Goal: Task Accomplishment & Management: Manage account settings

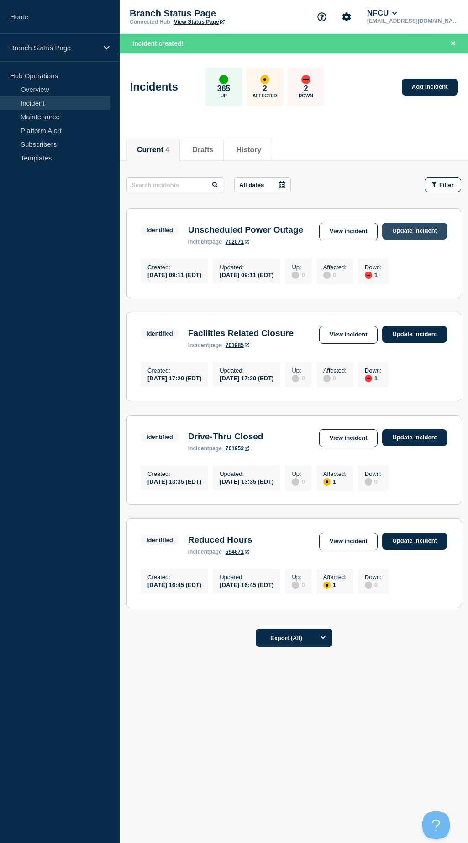
click at [397, 228] on link "Update incident" at bounding box center [415, 231] width 65 height 17
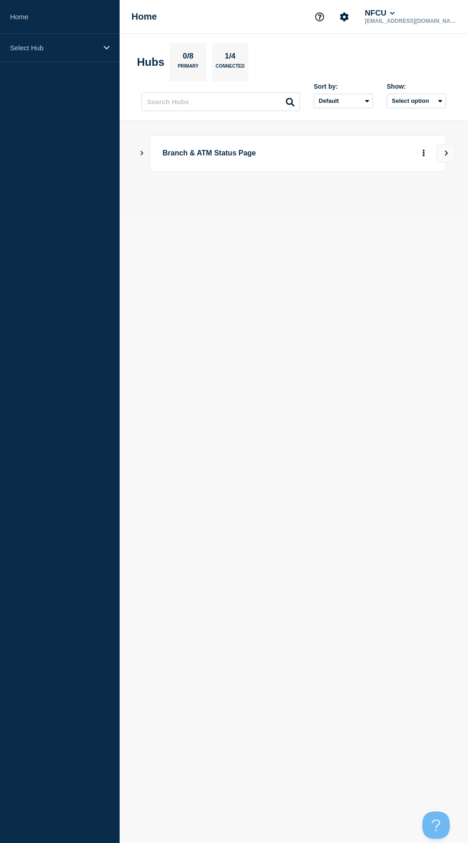
click at [140, 152] on icon "Show Connected Hubs" at bounding box center [142, 152] width 6 height 5
click at [423, 196] on icon "More actions" at bounding box center [424, 198] width 3 height 7
click at [408, 195] on button "button" at bounding box center [409, 198] width 15 height 14
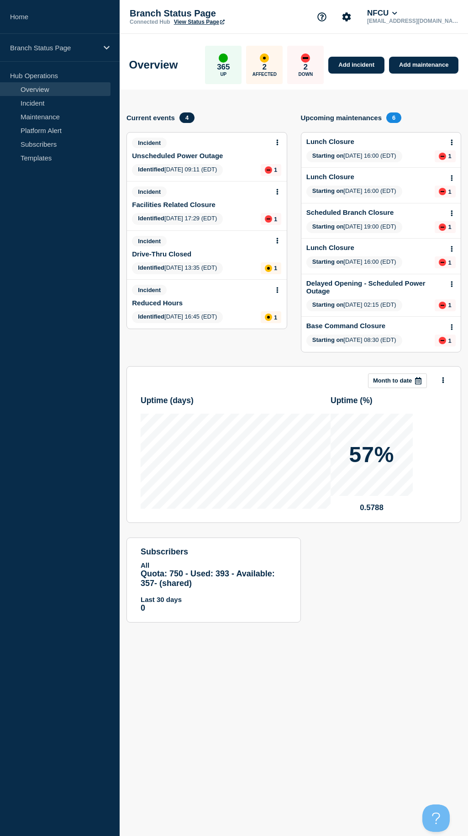
click at [278, 141] on icon at bounding box center [278, 142] width 2 height 6
click at [278, 176] on link "Update incident" at bounding box center [277, 176] width 44 height 7
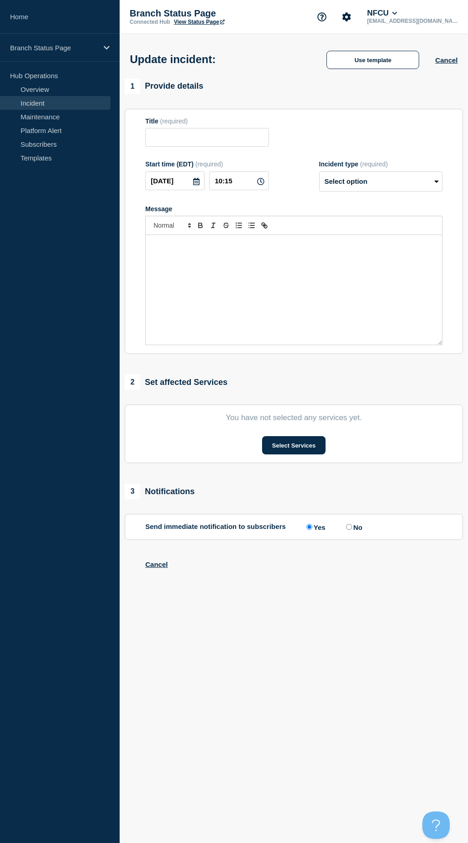
type input "Unscheduled Power Outage"
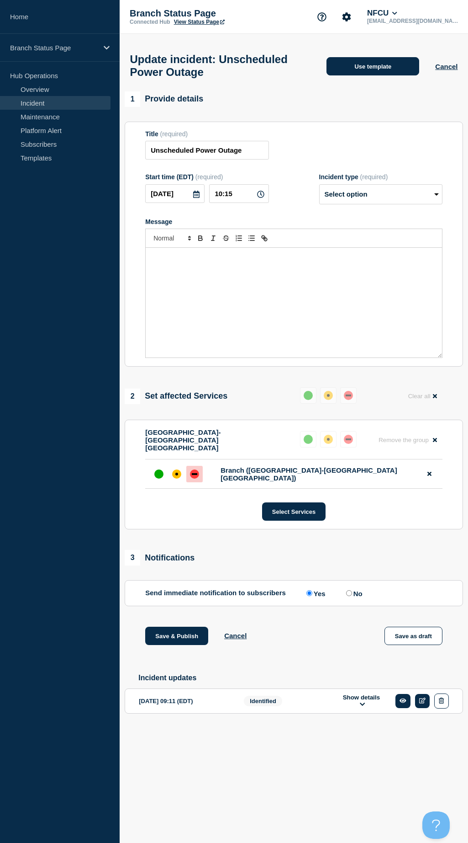
click at [365, 68] on button "Use template" at bounding box center [373, 66] width 93 height 18
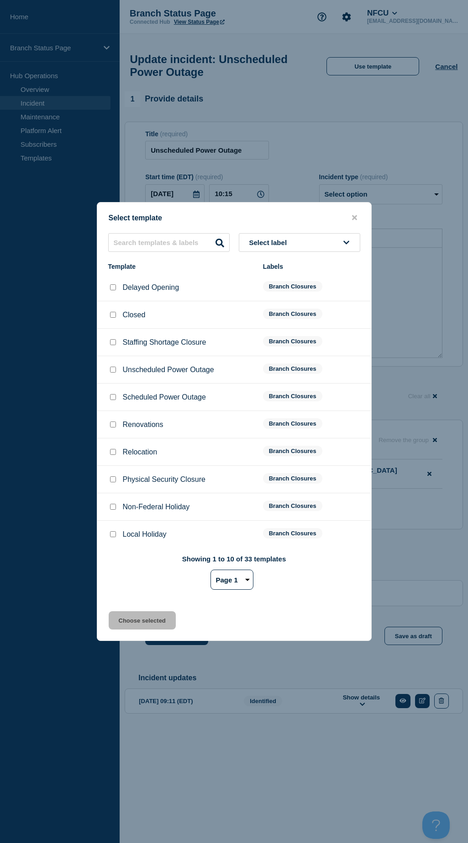
click at [251, 239] on span "Select label" at bounding box center [271, 243] width 42 height 8
click at [280, 311] on button "Branch Resolved (During Normal Business Hours)" at bounding box center [300, 315] width 122 height 27
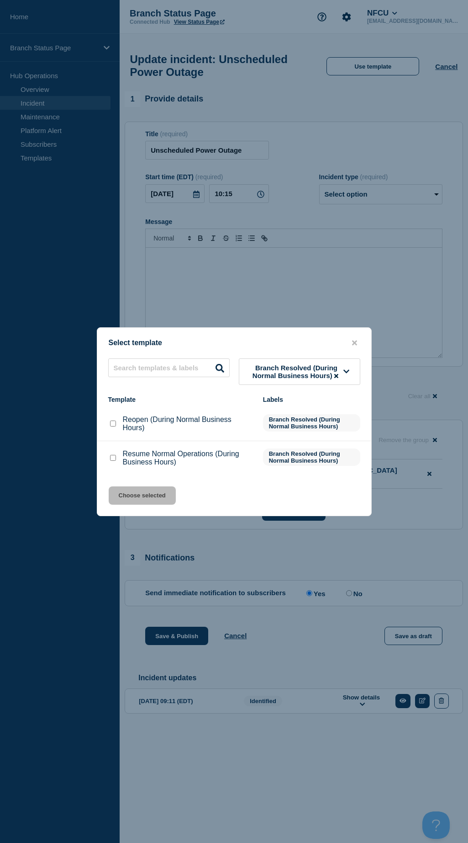
click at [115, 460] on input "Resume Normal Operations (During Business Hours) checkbox" at bounding box center [113, 458] width 6 height 6
checkbox input "true"
click at [146, 497] on button "Choose selected" at bounding box center [142, 495] width 67 height 18
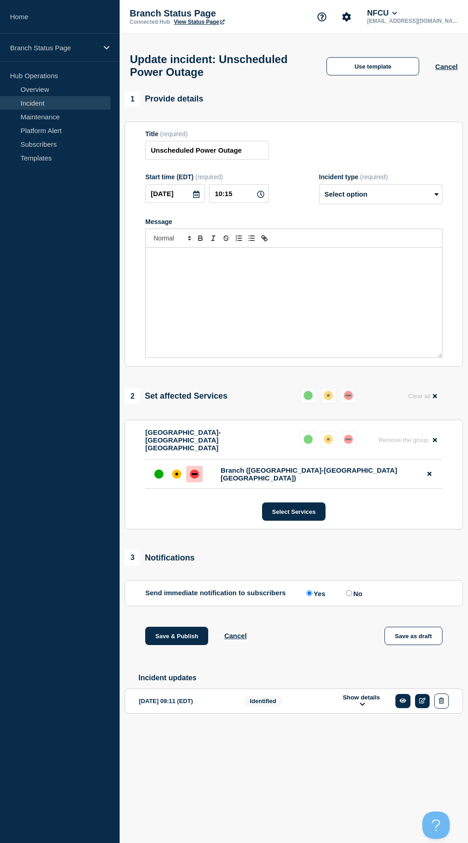
select select "resolved"
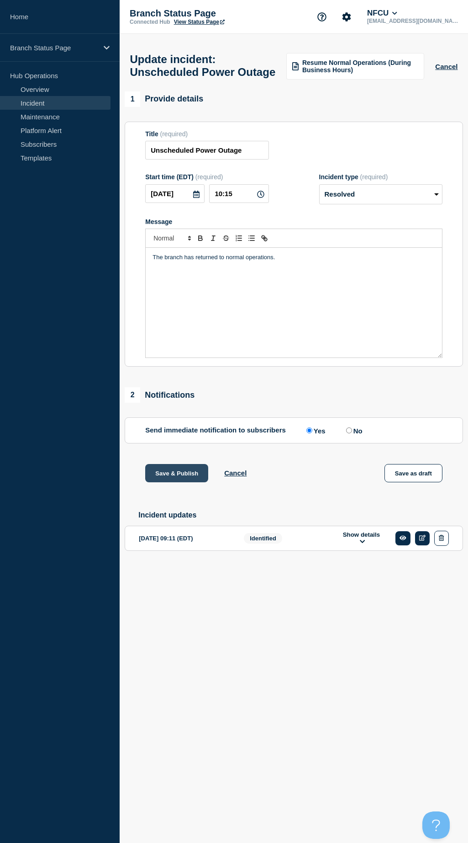
click at [155, 482] on button "Save & Publish" at bounding box center [176, 473] width 63 height 18
